Goal: Information Seeking & Learning: Learn about a topic

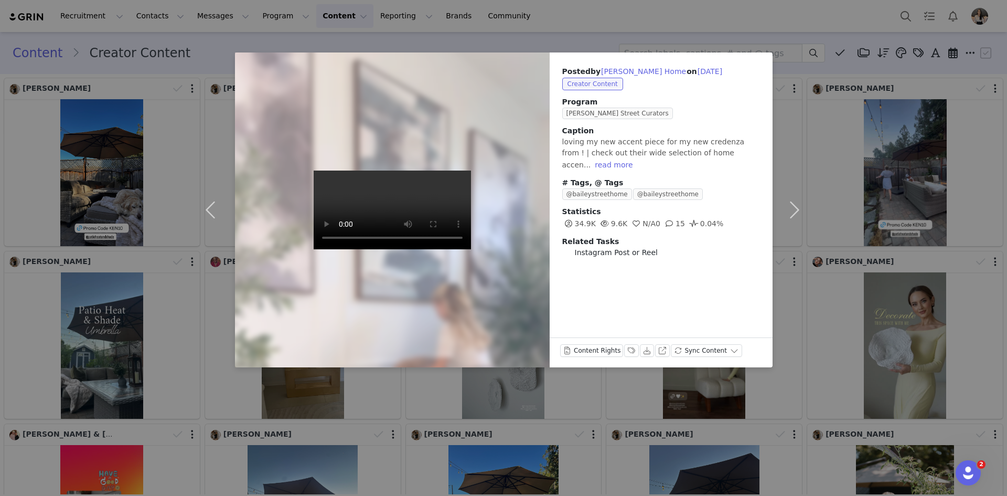
scroll to position [4309, 0]
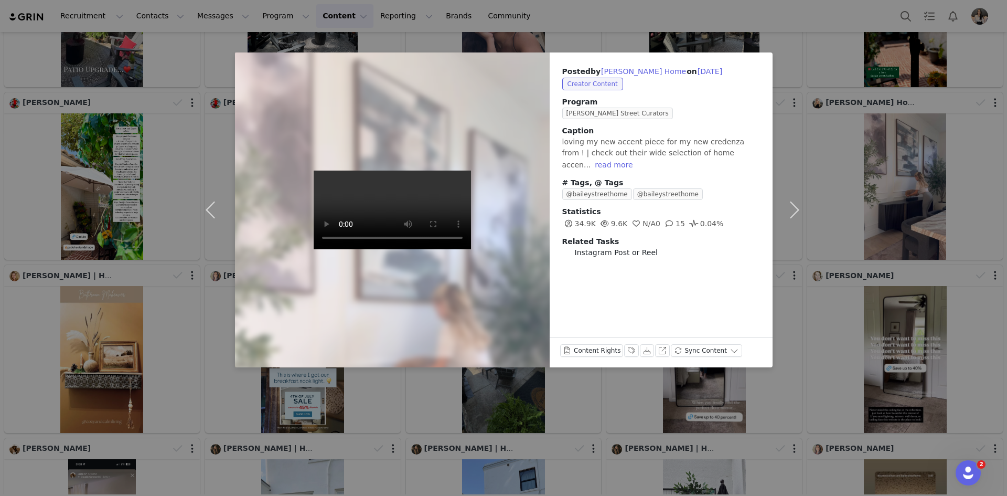
click at [532, 395] on div "Posted by [PERSON_NAME] Home on [DATE] Creator Content Program [PERSON_NAME] St…" at bounding box center [503, 248] width 1007 height 496
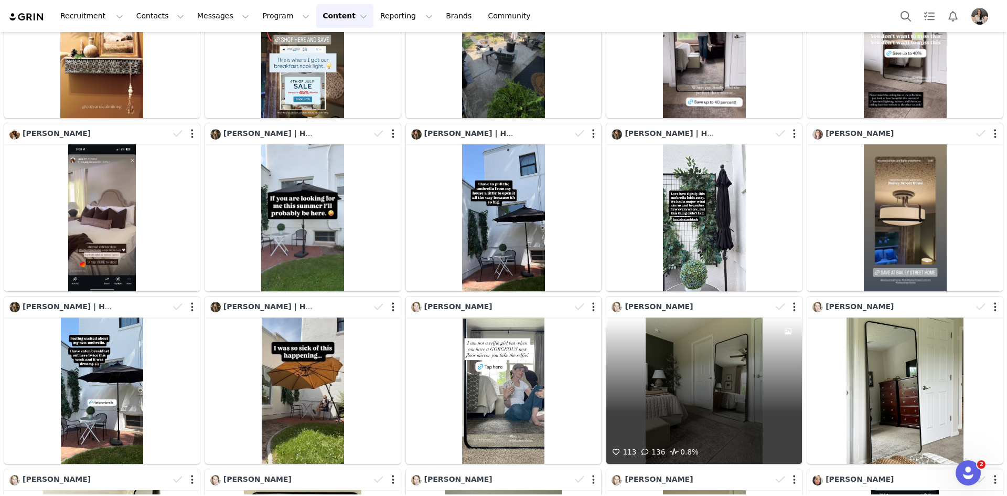
scroll to position [4939, 0]
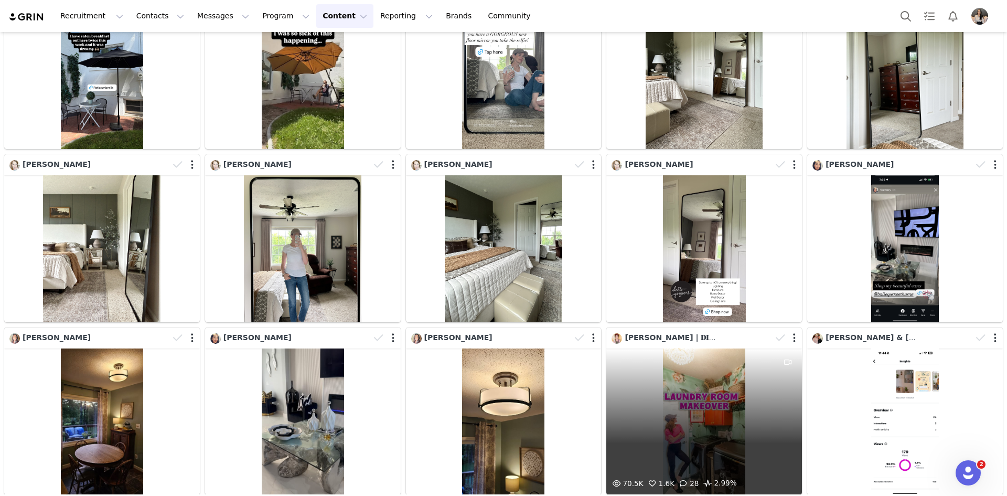
click at [704, 348] on div "70.5K 1.6K 28 2.99%" at bounding box center [705, 421] width 196 height 147
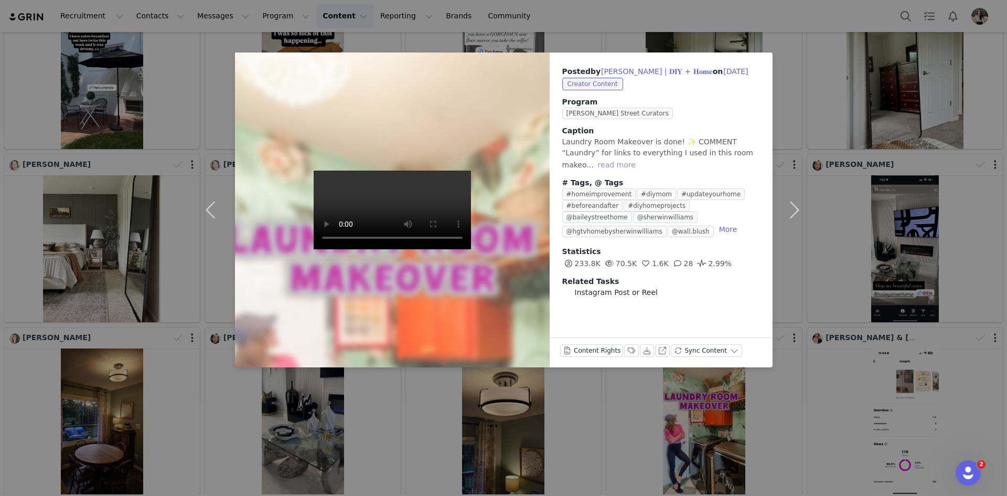
click at [599, 163] on button "read more" at bounding box center [617, 164] width 46 height 13
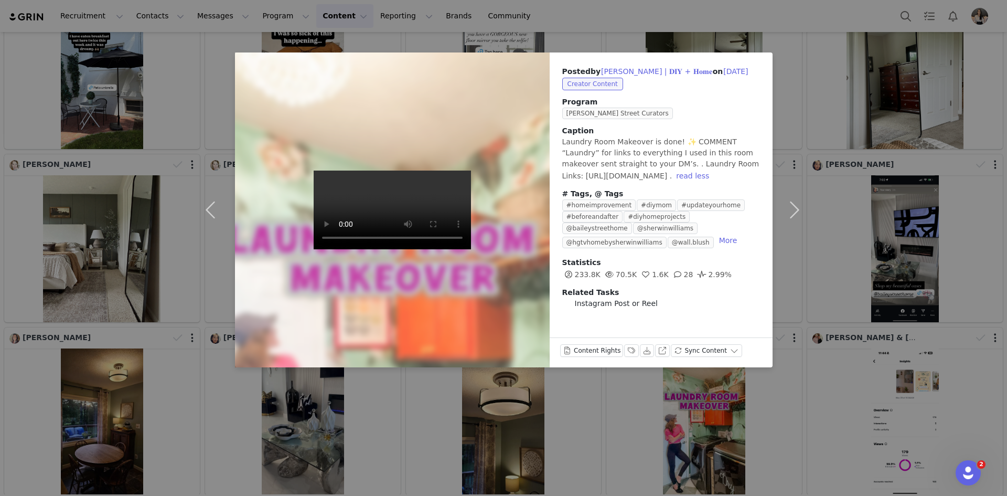
click at [1007, 258] on div "Posted by [PERSON_NAME] | 𝐃𝐈𝐘 + 𝐇𝐨𝐦𝐞 on [DATE] Creator Content Program [PERSON_…" at bounding box center [503, 248] width 1007 height 496
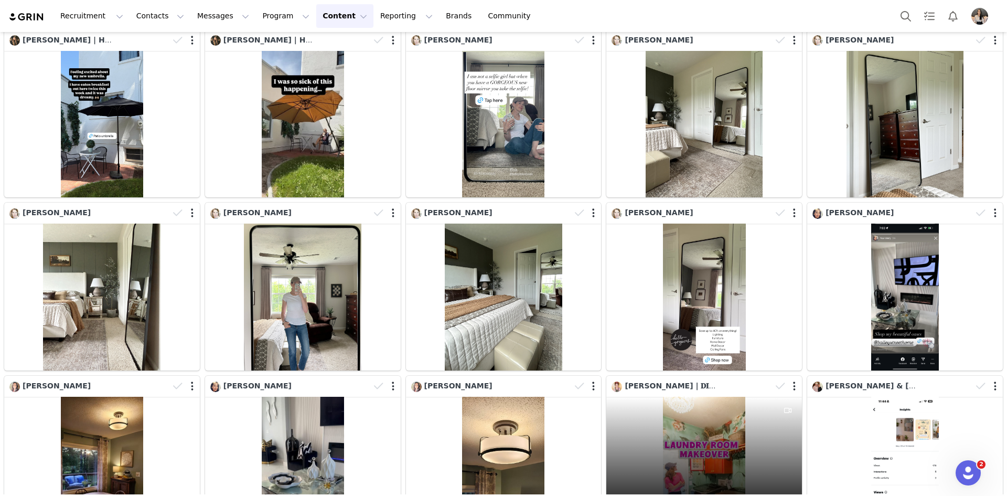
scroll to position [4879, 0]
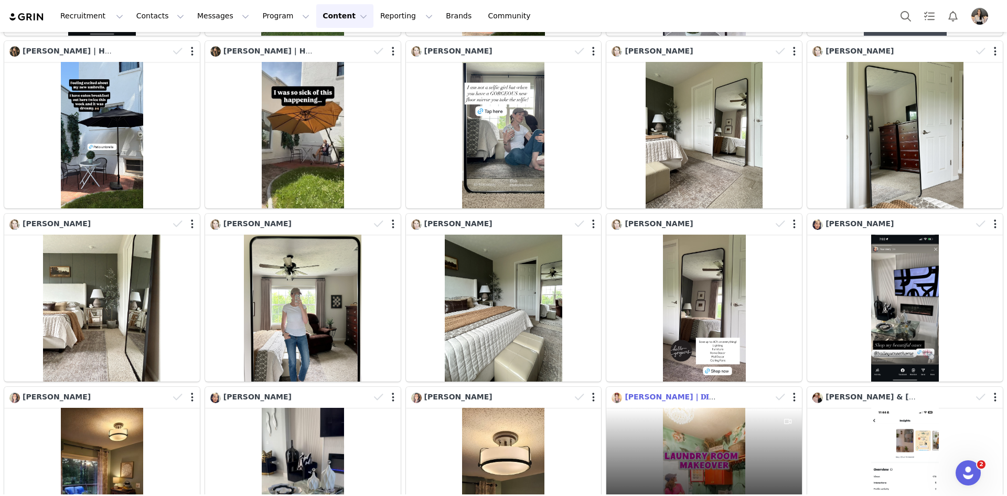
click at [689, 392] on span "[PERSON_NAME] | 𝐃𝐈𝐘 + 𝐇𝐨𝐦𝐞" at bounding box center [685, 396] width 120 height 8
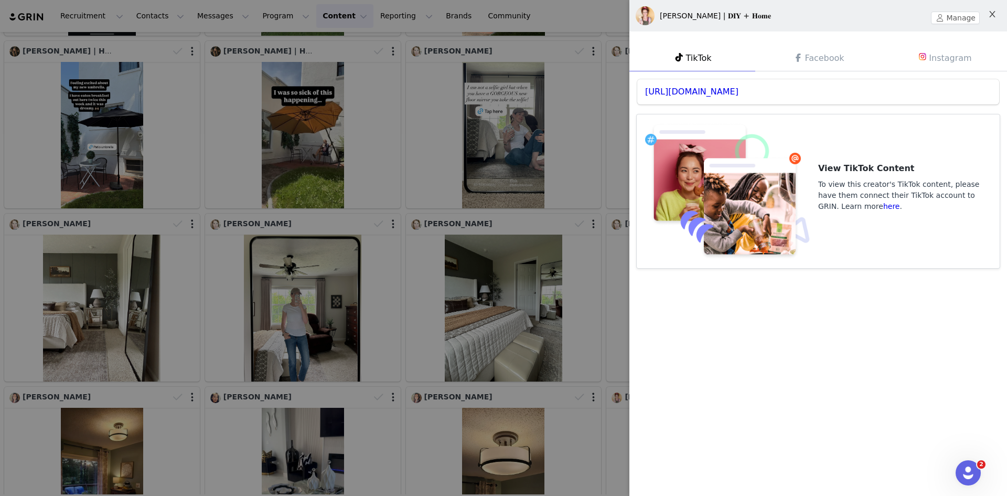
click at [996, 17] on icon "icon: close" at bounding box center [992, 14] width 8 height 8
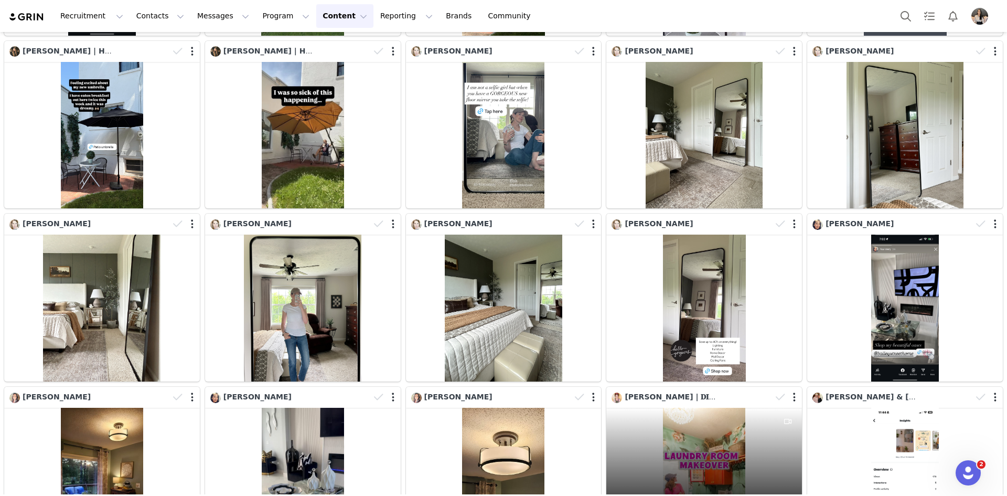
click at [644, 389] on div "[PERSON_NAME] | 𝐃𝐈𝐘 + 𝐇𝐨𝐦𝐞" at bounding box center [707, 397] width 190 height 16
click at [647, 394] on span "[PERSON_NAME] | 𝐃𝐈𝐘 + 𝐇𝐨𝐦𝐞" at bounding box center [686, 398] width 120 height 8
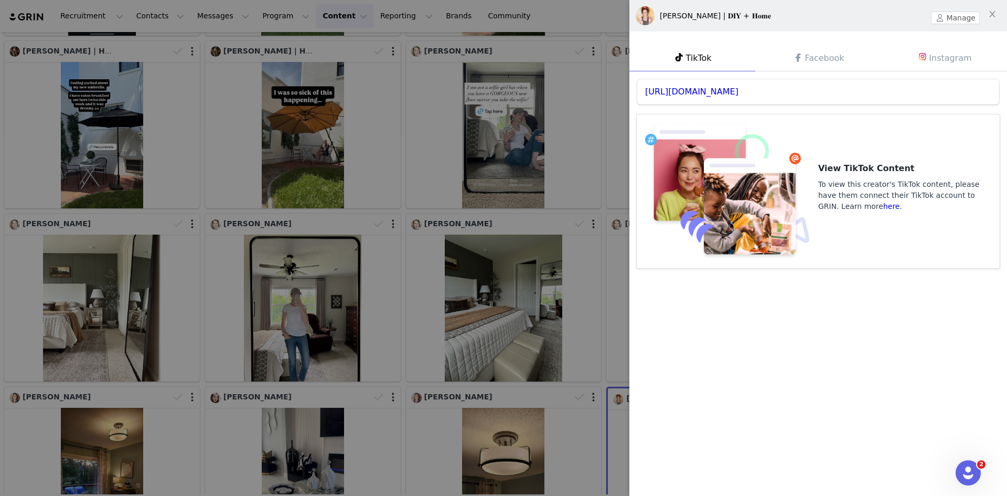
click at [929, 51] on span at bounding box center [923, 56] width 13 height 13
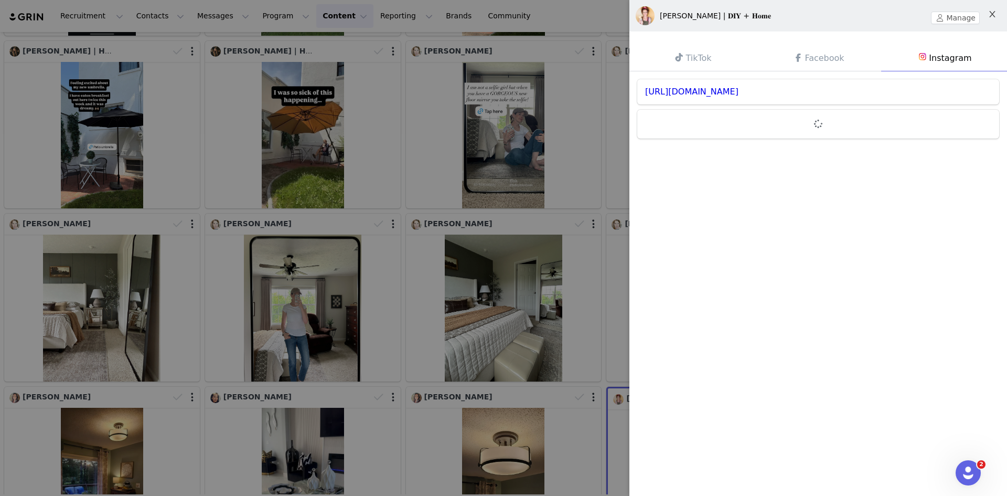
click at [986, 15] on button "Close" at bounding box center [992, 14] width 29 height 29
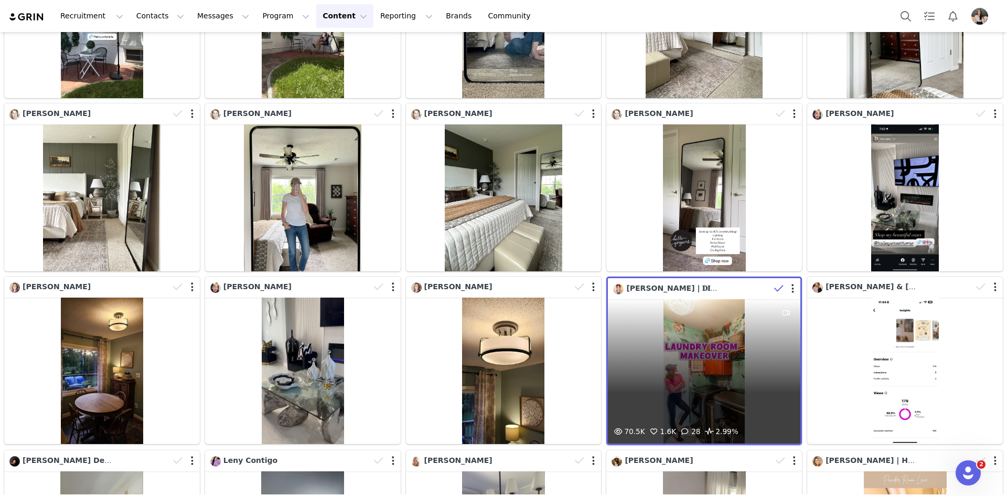
scroll to position [5089, 0]
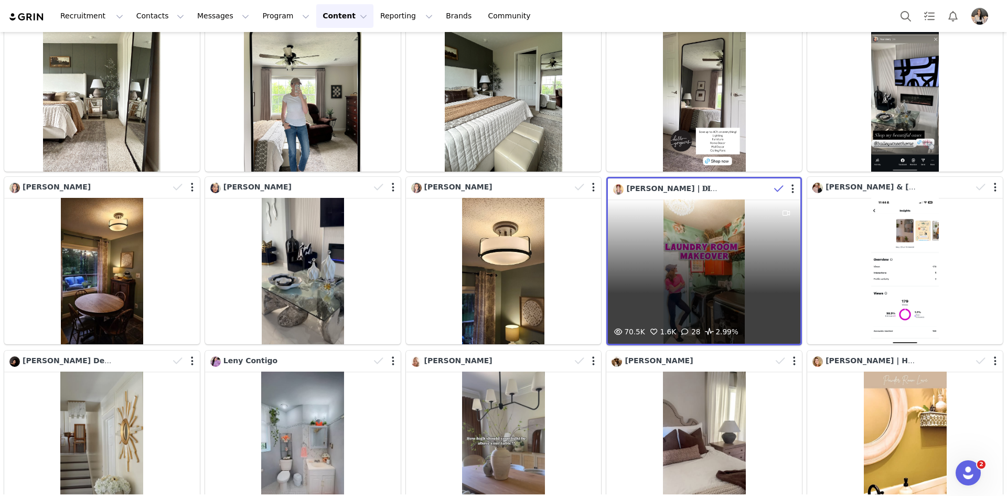
click at [646, 239] on div "70.5K 1.6K 28 2.99%" at bounding box center [704, 271] width 193 height 144
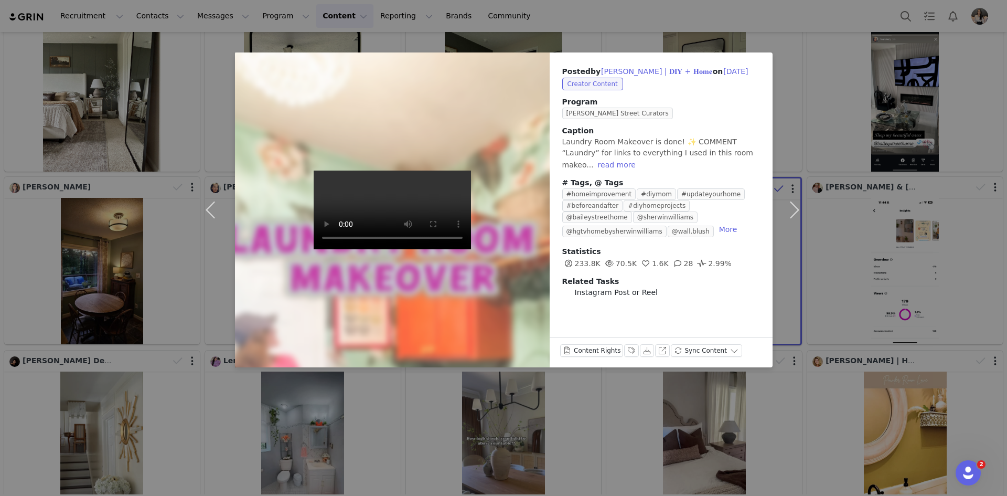
click at [841, 6] on div "Posted by [PERSON_NAME] | 𝐃𝐈𝐘 + 𝐇𝐨𝐦𝐞 on [DATE] Creator Content Program [PERSON_…" at bounding box center [503, 248] width 1007 height 496
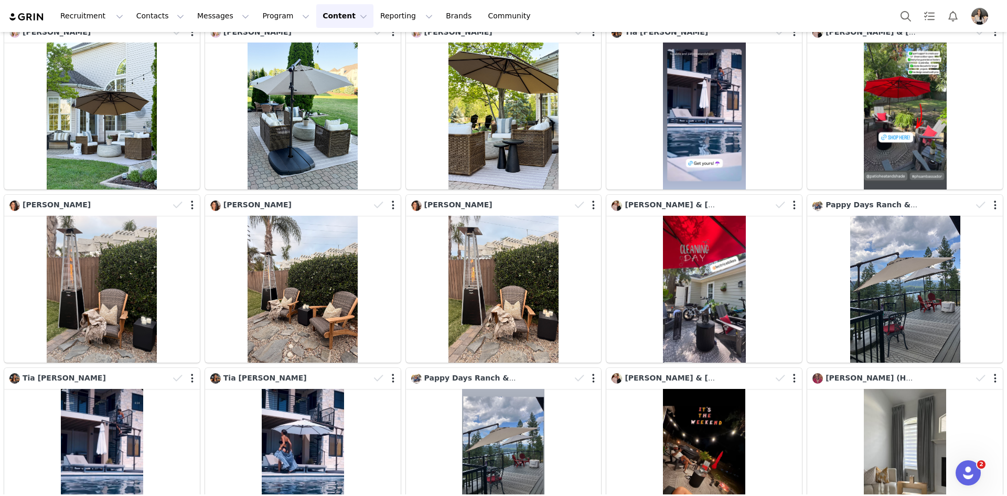
scroll to position [3545, 0]
